Goal: Task Accomplishment & Management: Manage account settings

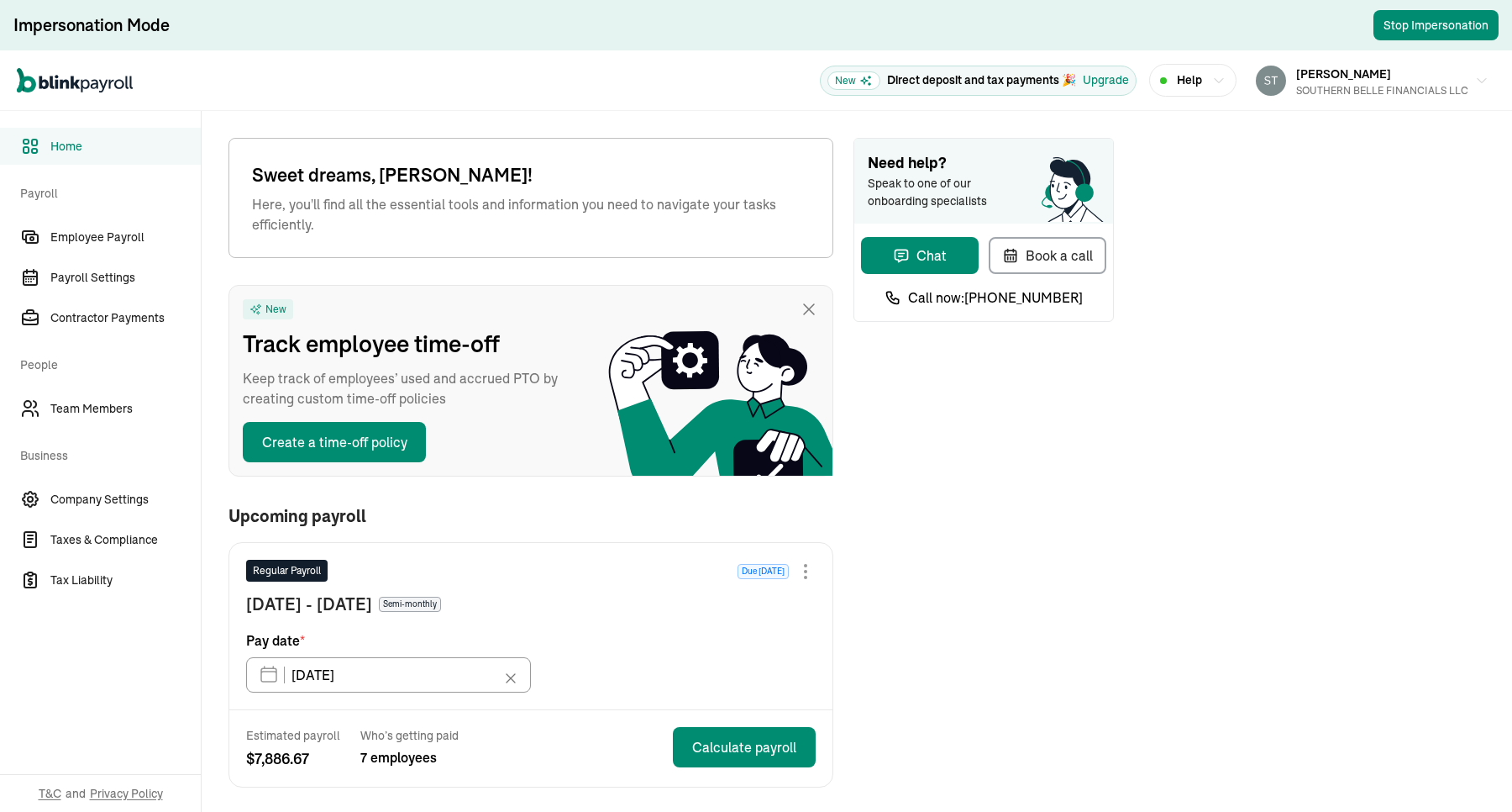
click at [107, 475] on span "Business" at bounding box center [105, 454] width 171 height 47
click at [107, 481] on link "Company Settings" at bounding box center [100, 500] width 201 height 37
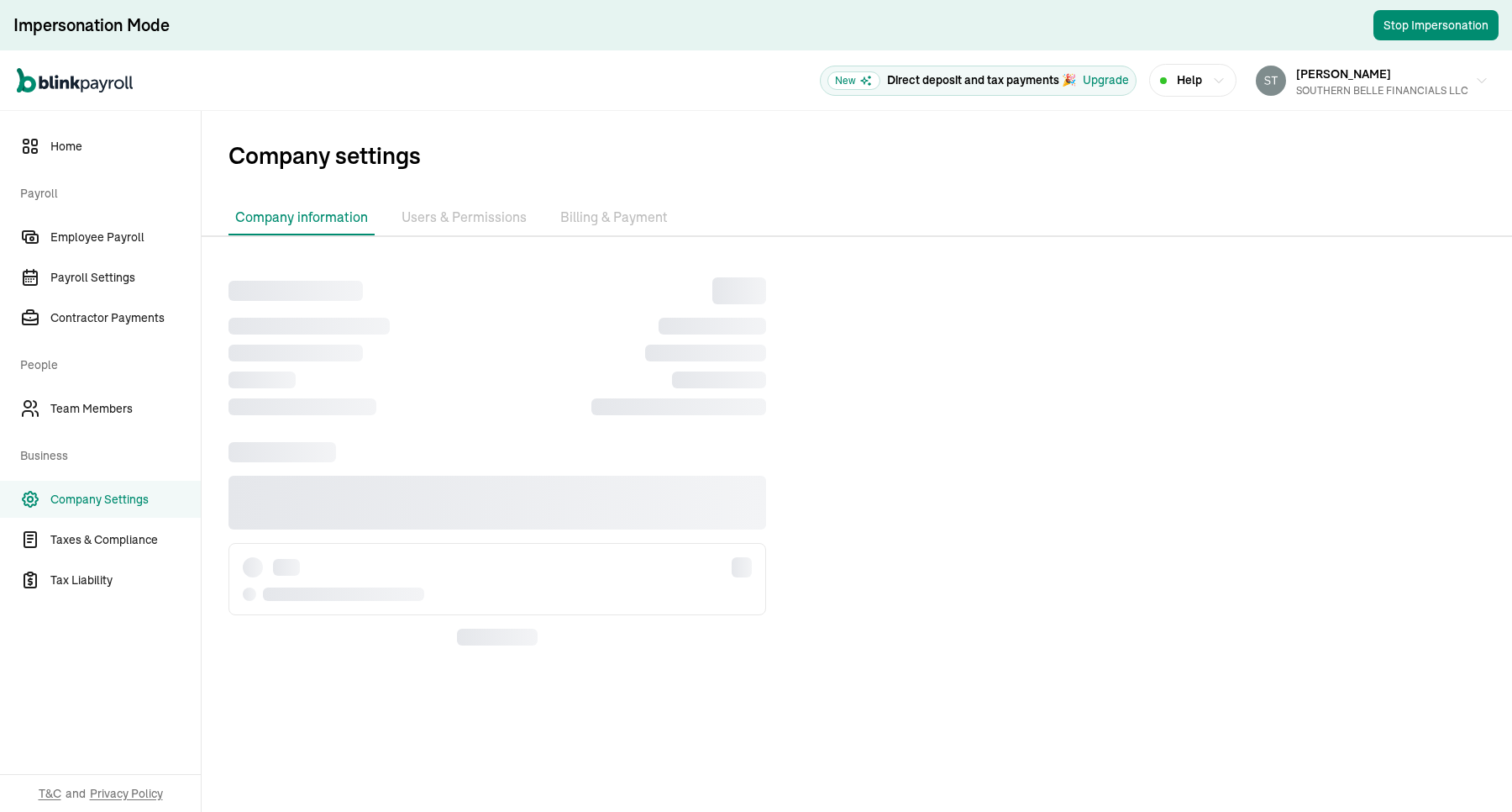
click at [616, 204] on li "Billing & Payment" at bounding box center [614, 218] width 121 height 35
